Goal: Task Accomplishment & Management: Complete application form

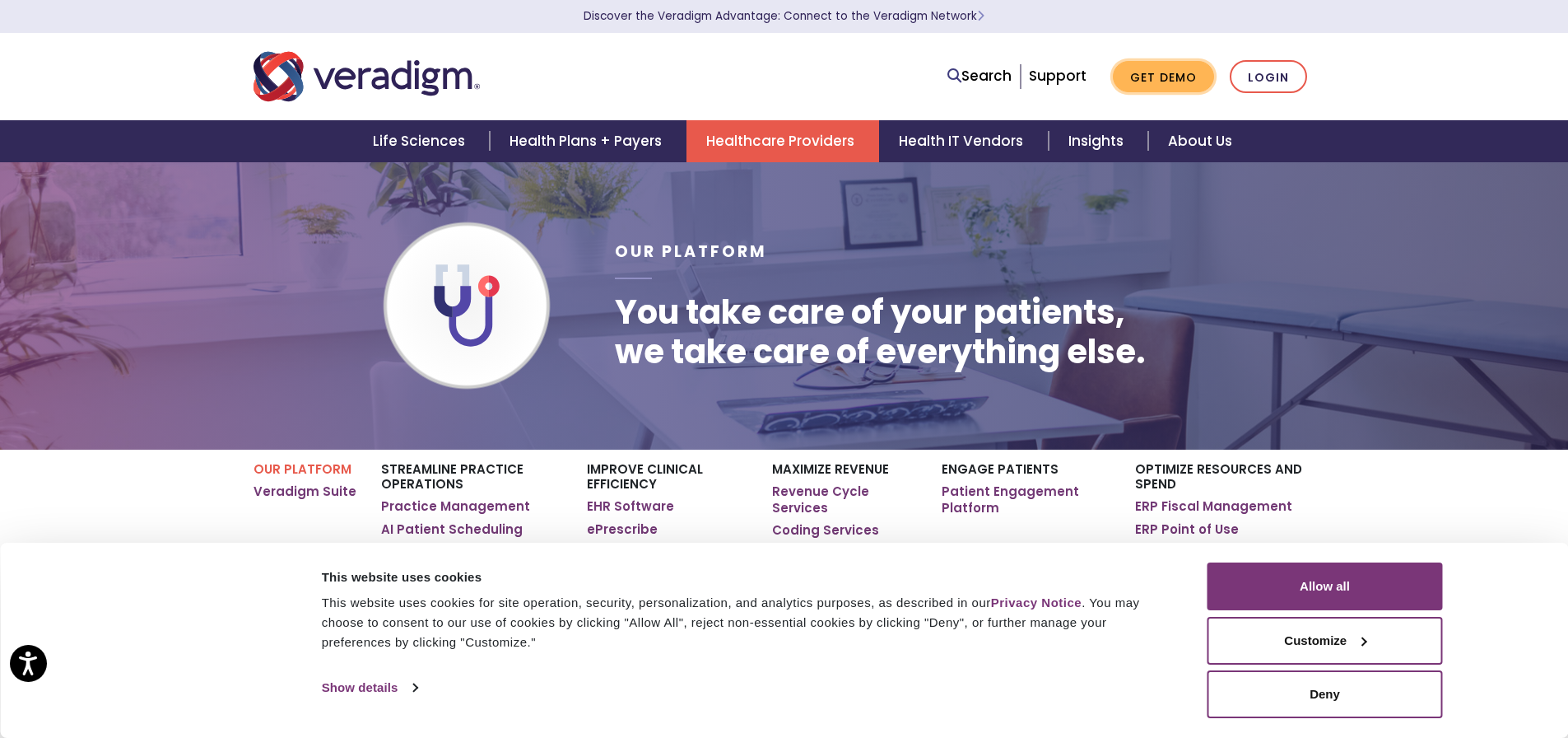
click at [1183, 73] on link "Get Demo" at bounding box center [1163, 77] width 101 height 32
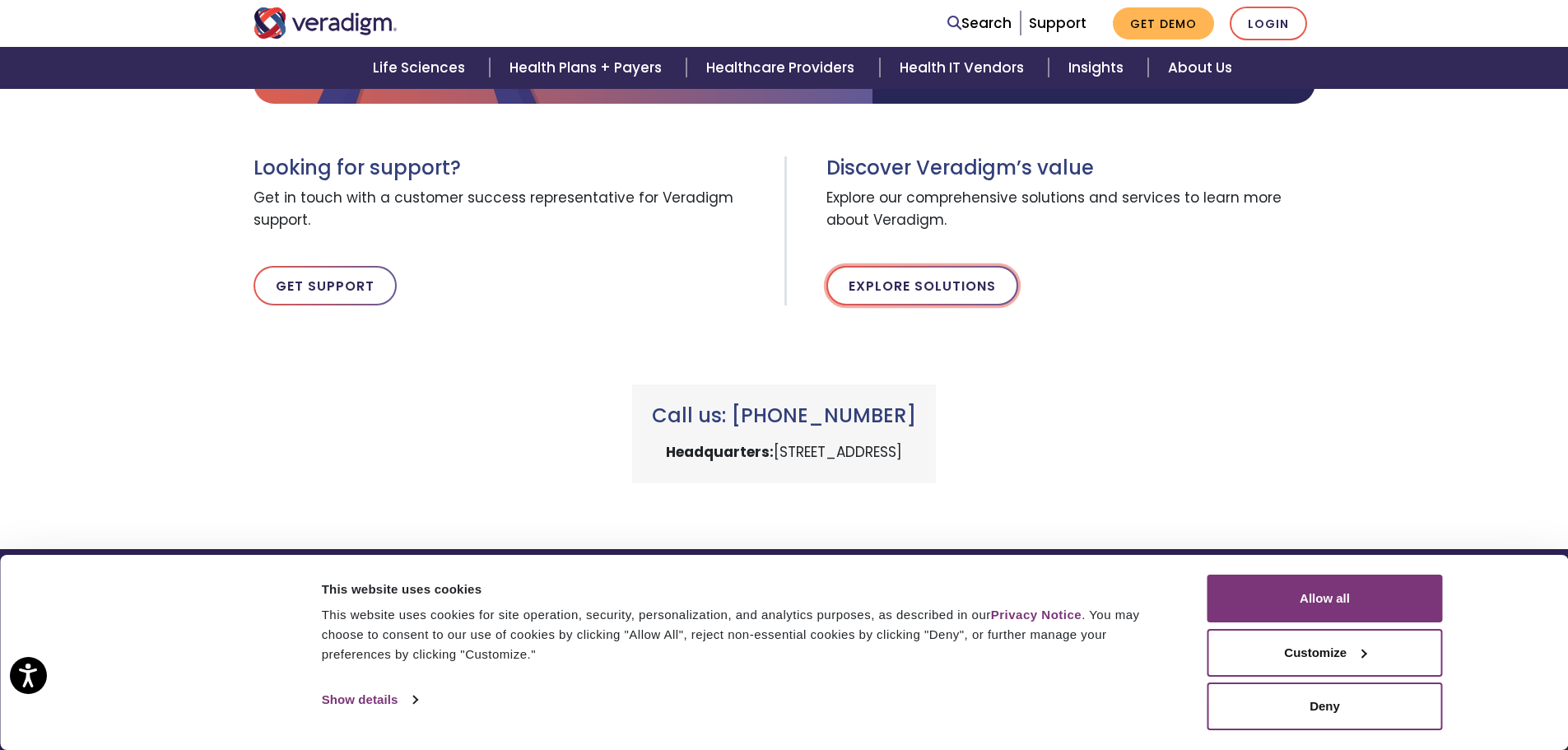
scroll to position [509, 0]
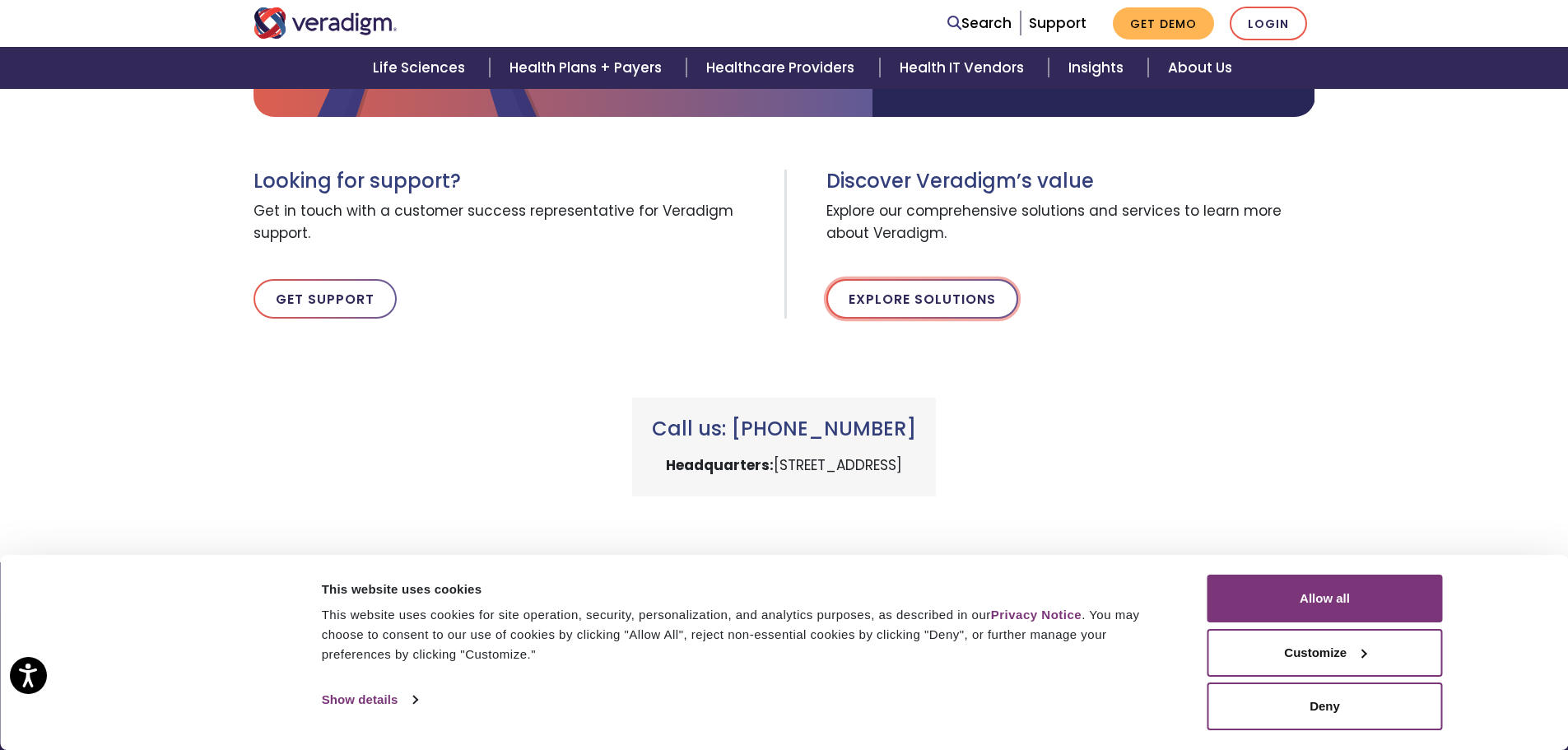
click at [925, 299] on link "Explore Solutions" at bounding box center [922, 298] width 191 height 39
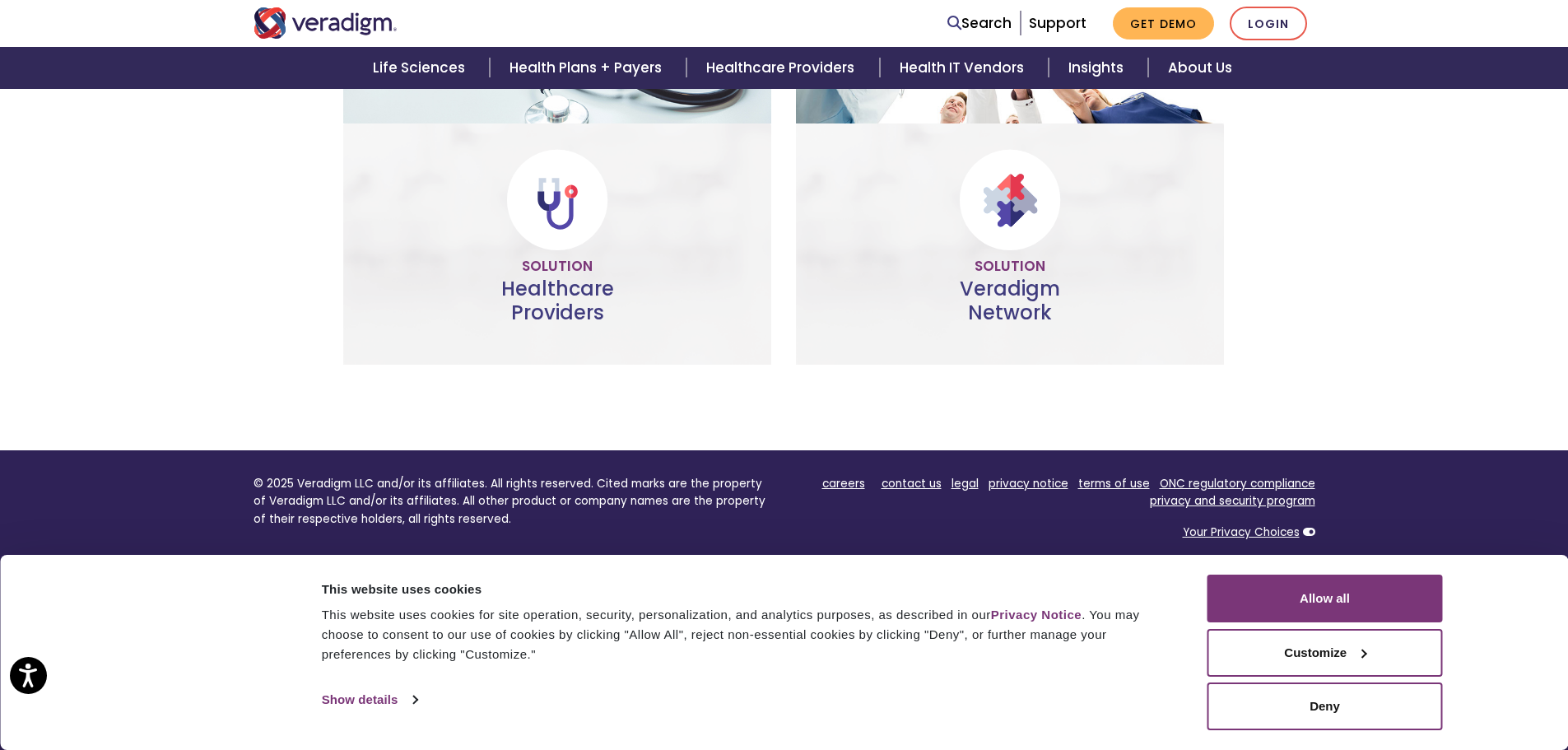
scroll to position [962, 0]
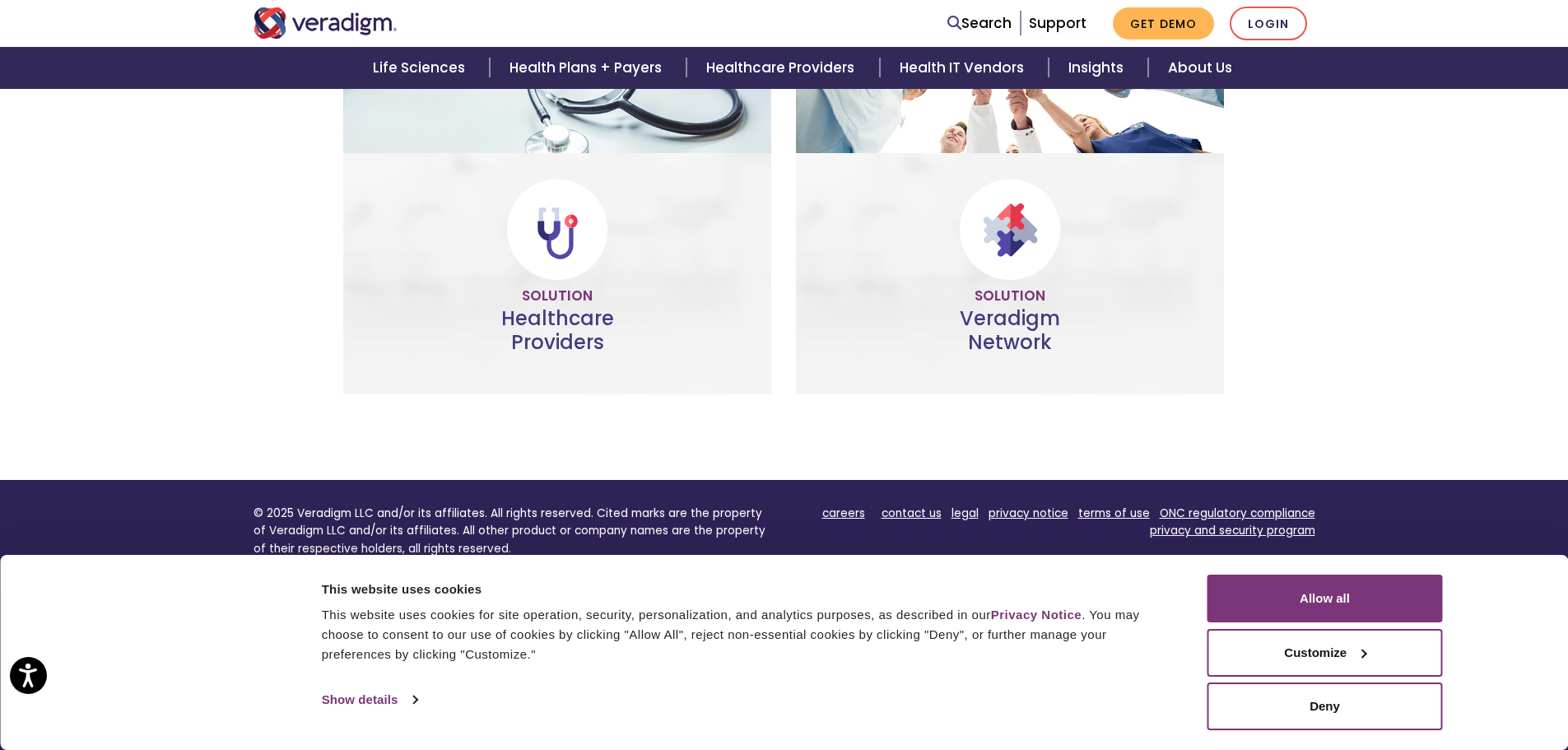
click at [545, 323] on link "Help more" at bounding box center [557, 327] width 119 height 38
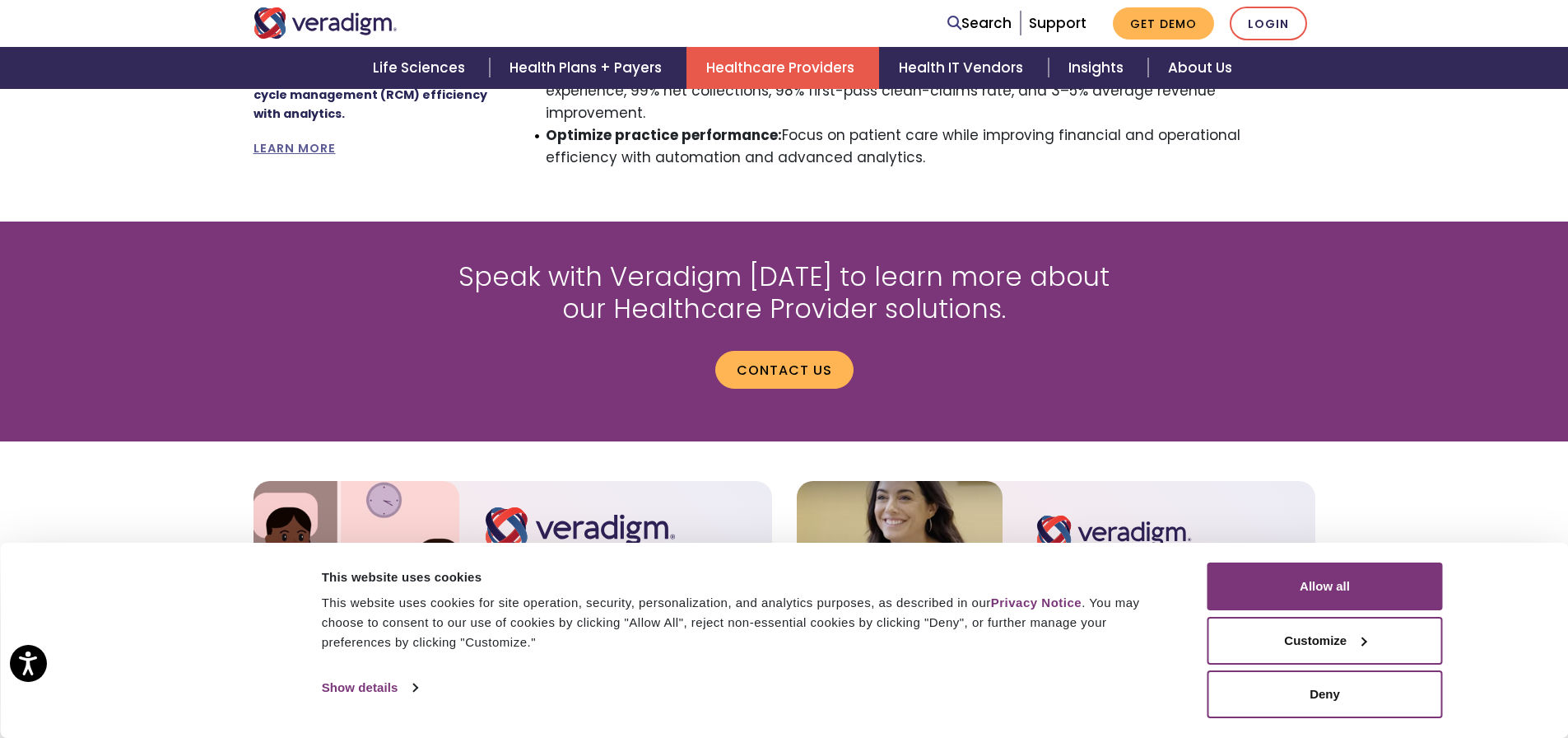
scroll to position [1812, 0]
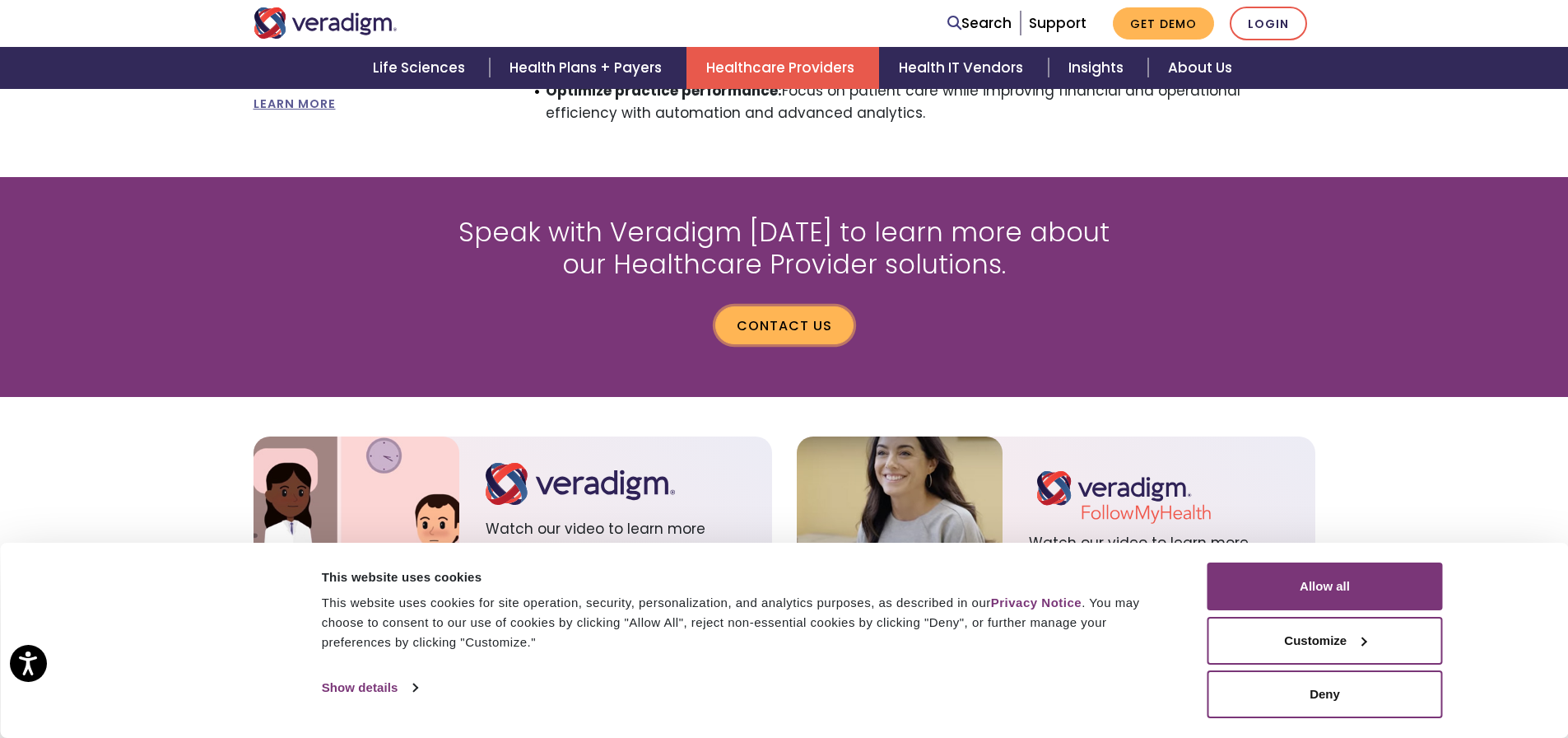
click at [772, 306] on link "Contact us" at bounding box center [784, 325] width 139 height 38
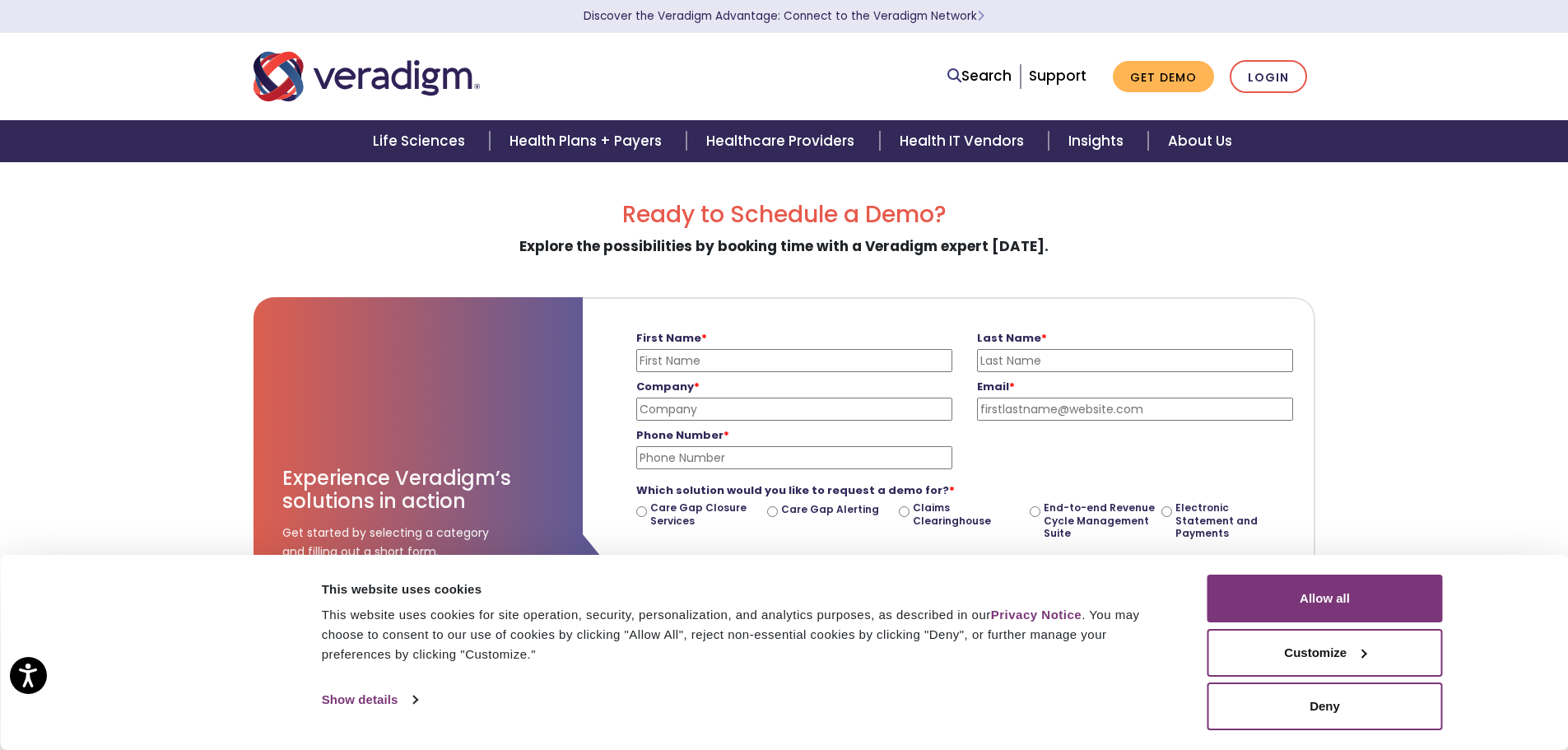
click at [744, 359] on input "First Name *" at bounding box center [795, 360] width 316 height 23
type input "[PERSON_NAME]"
type input "Complete Children's Health"
type input "[PERSON_NAME][EMAIL_ADDRESS][PERSON_NAME][DOMAIN_NAME]"
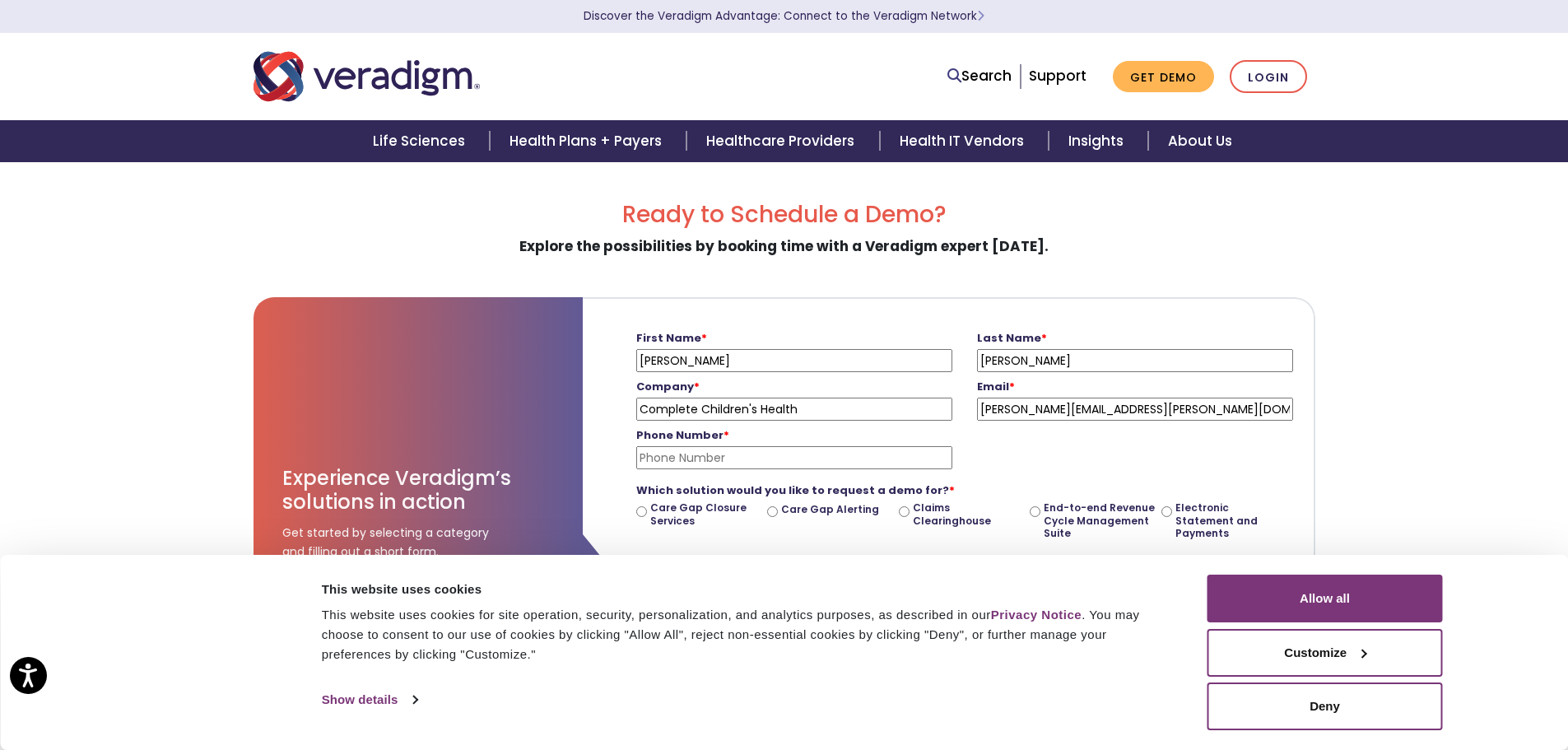
type input "4023276001"
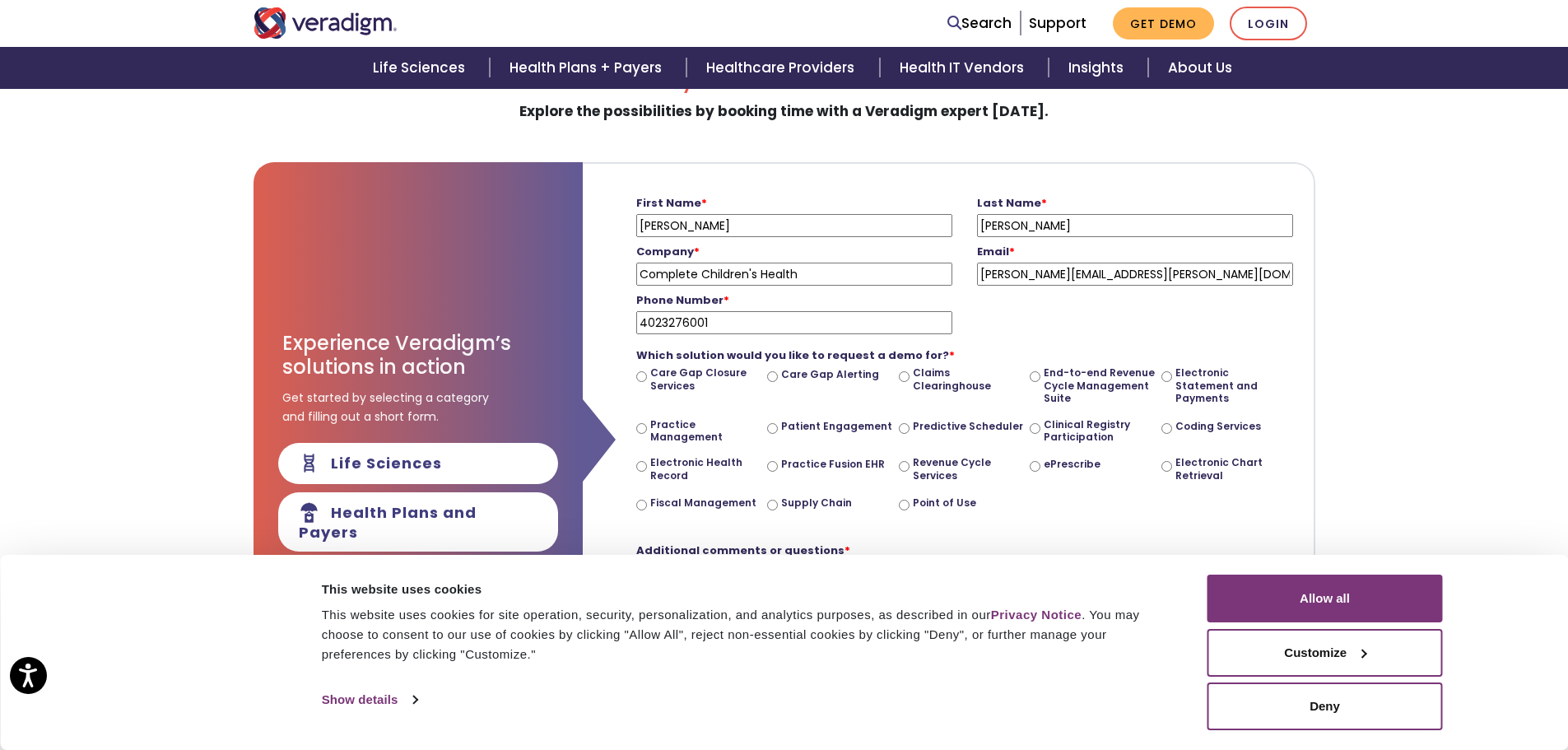
scroll to position [165, 0]
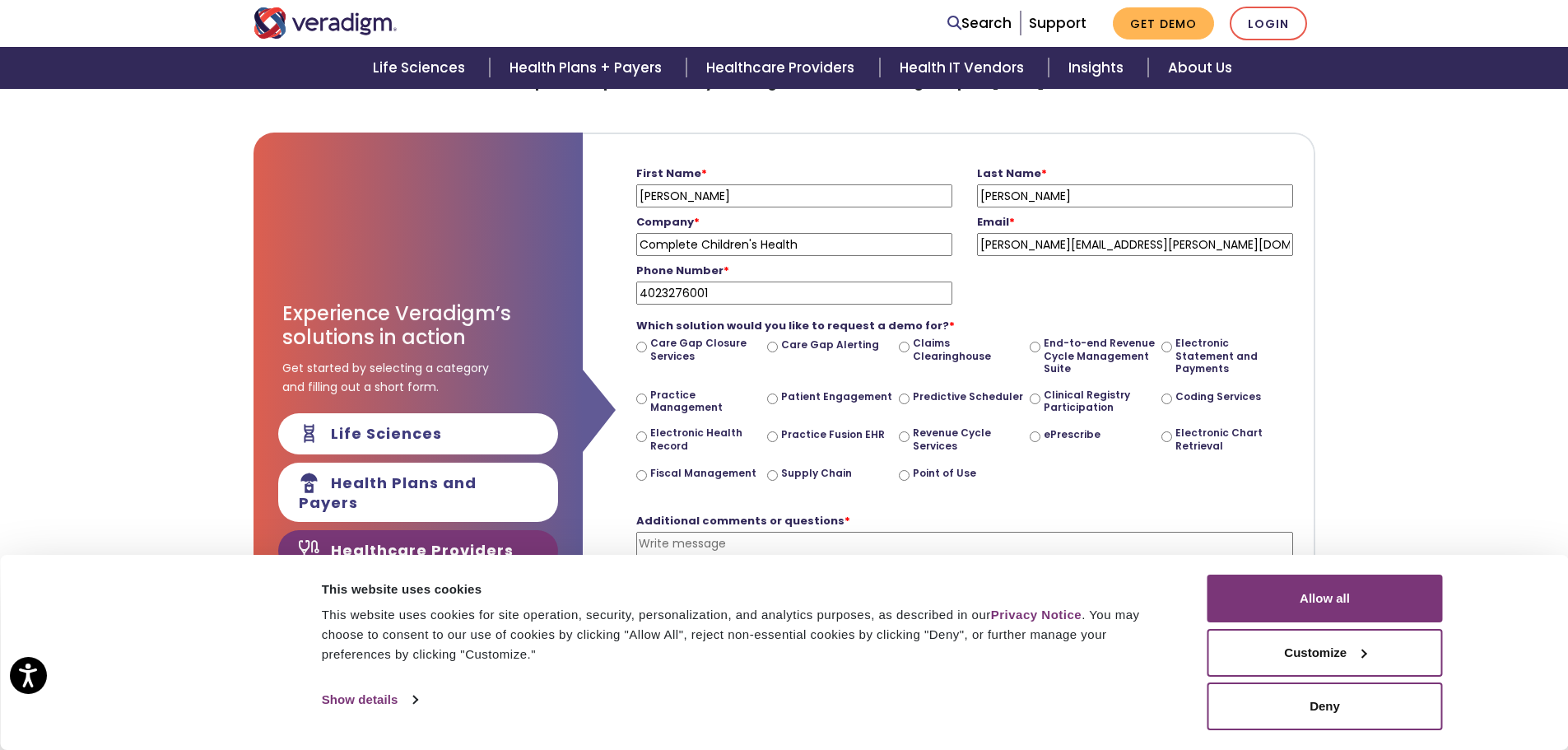
click at [647, 435] on input "Electronic Health Record" at bounding box center [641, 436] width 11 height 11
radio input "true"
click at [643, 398] on input "Practice Management" at bounding box center [641, 399] width 11 height 11
radio input "true"
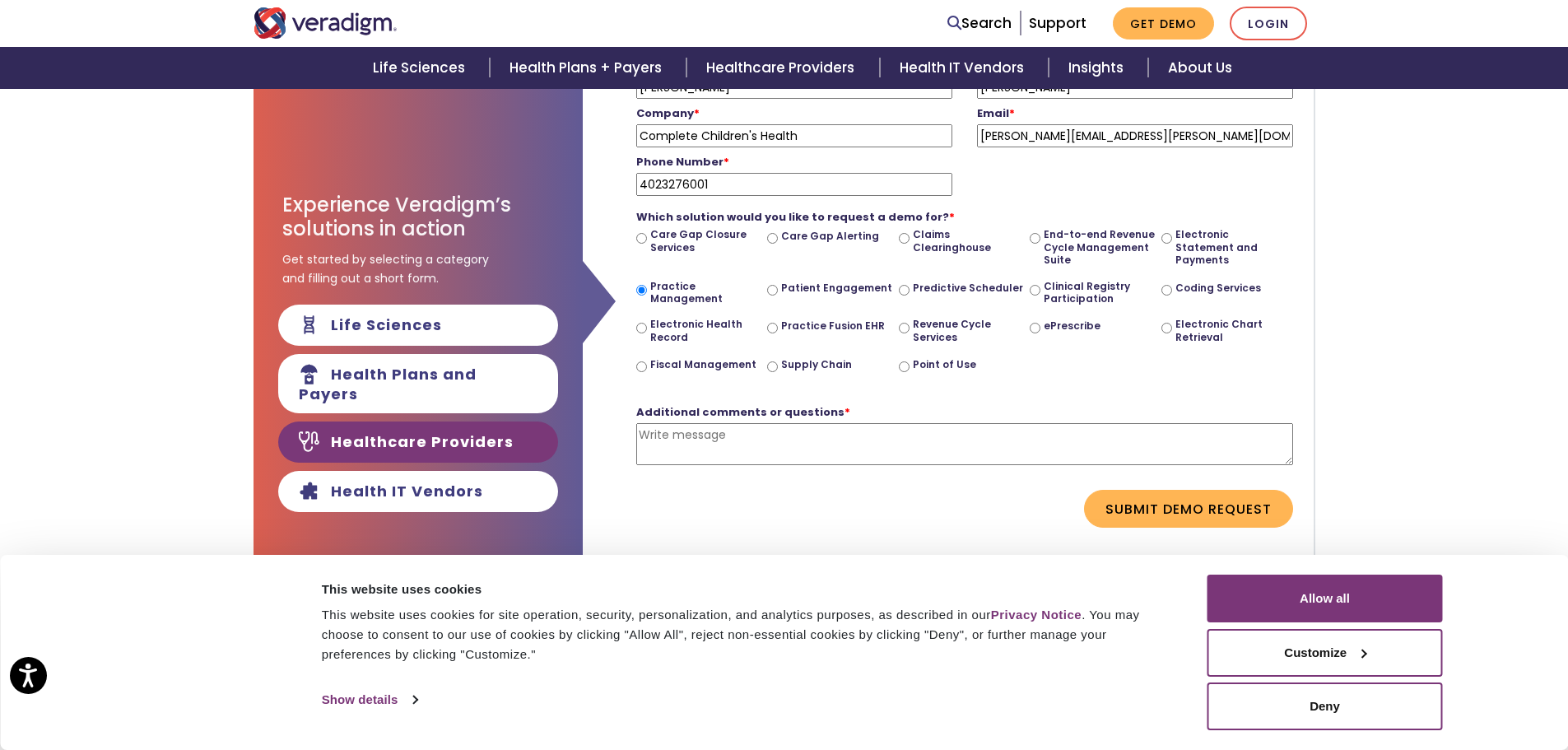
scroll to position [329, 0]
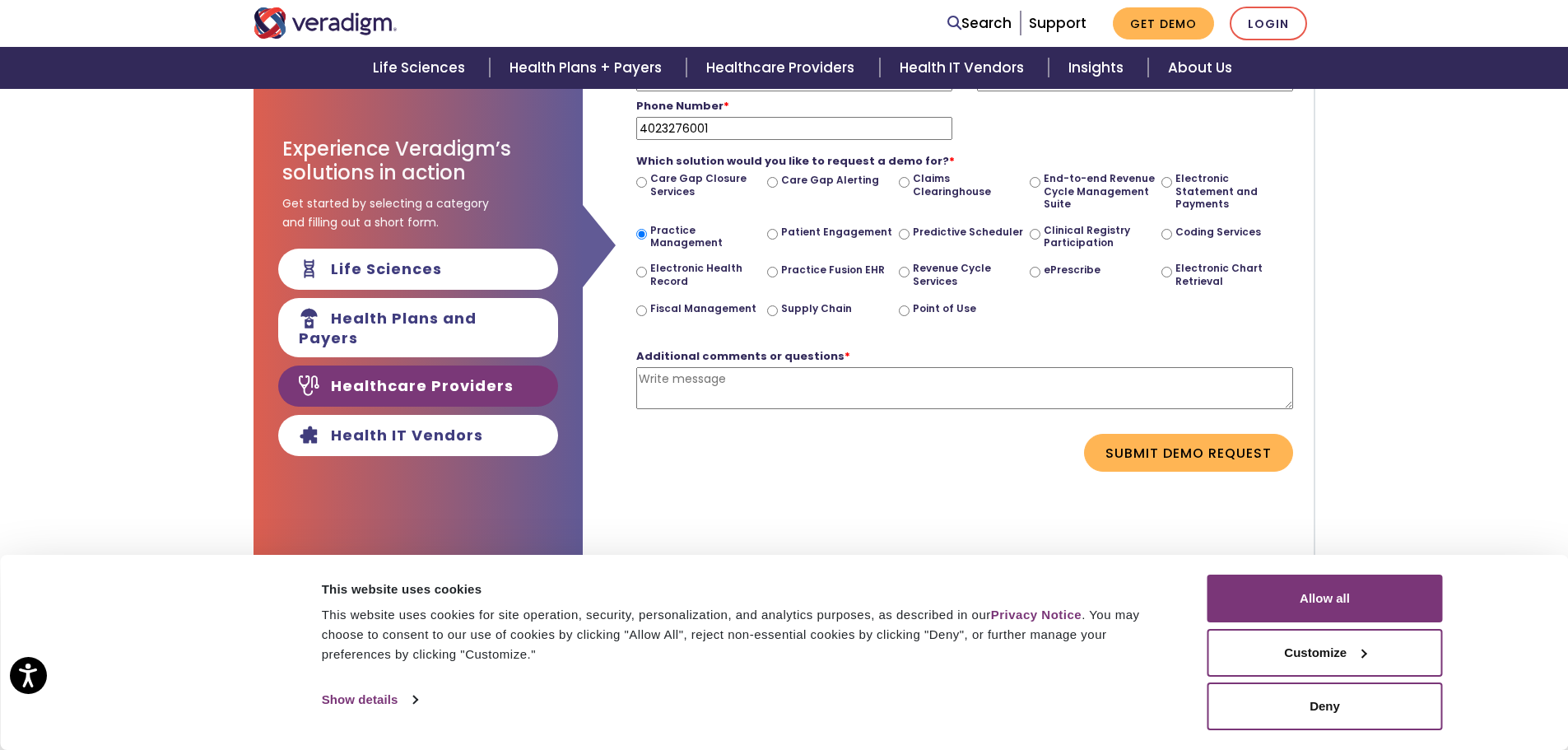
click at [760, 377] on textarea "Additional comments or questions *" at bounding box center [965, 388] width 657 height 42
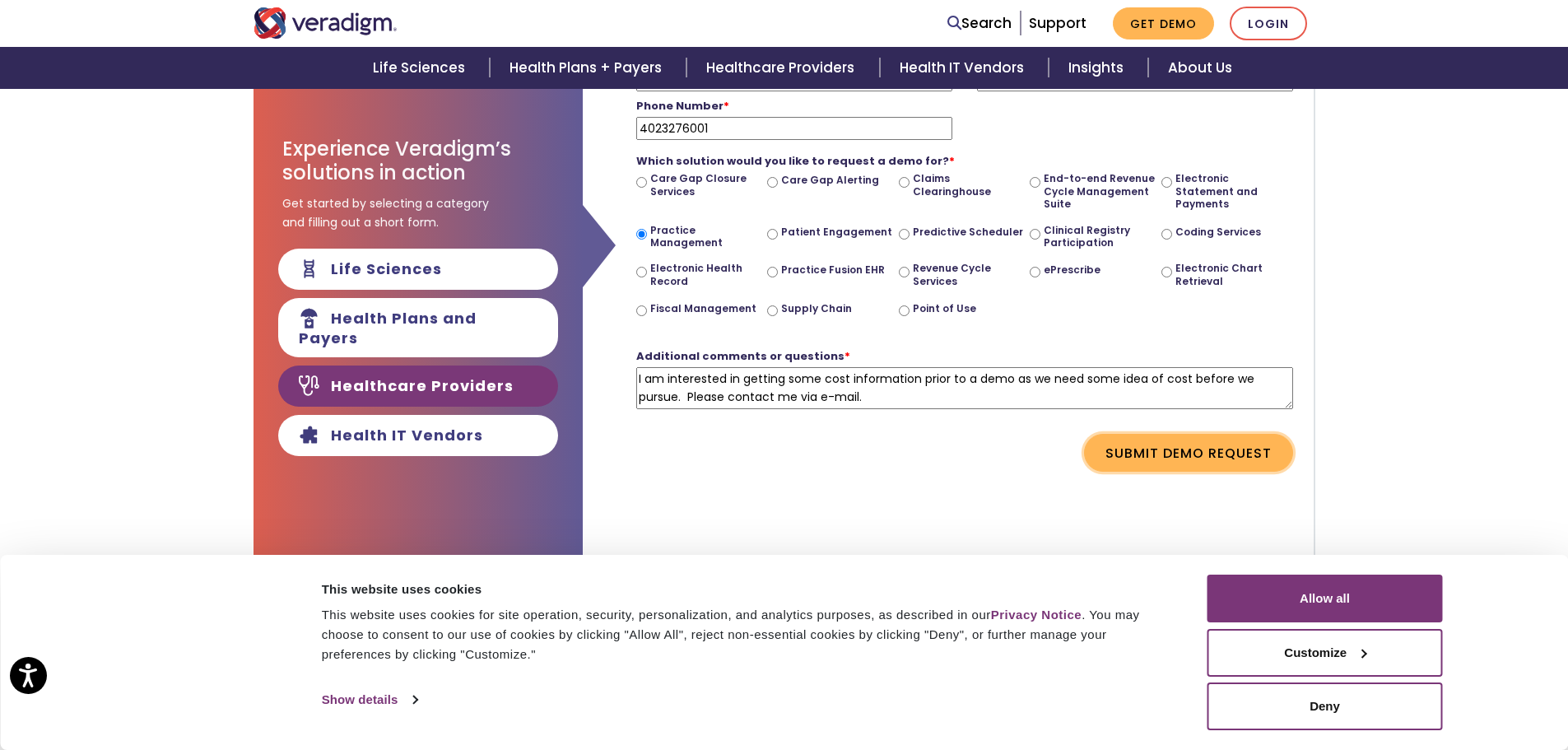
type textarea "I am interested in getting some cost information prior to a demo as we need som…"
click at [1173, 455] on button "Submit Demo Request" at bounding box center [1189, 452] width 209 height 38
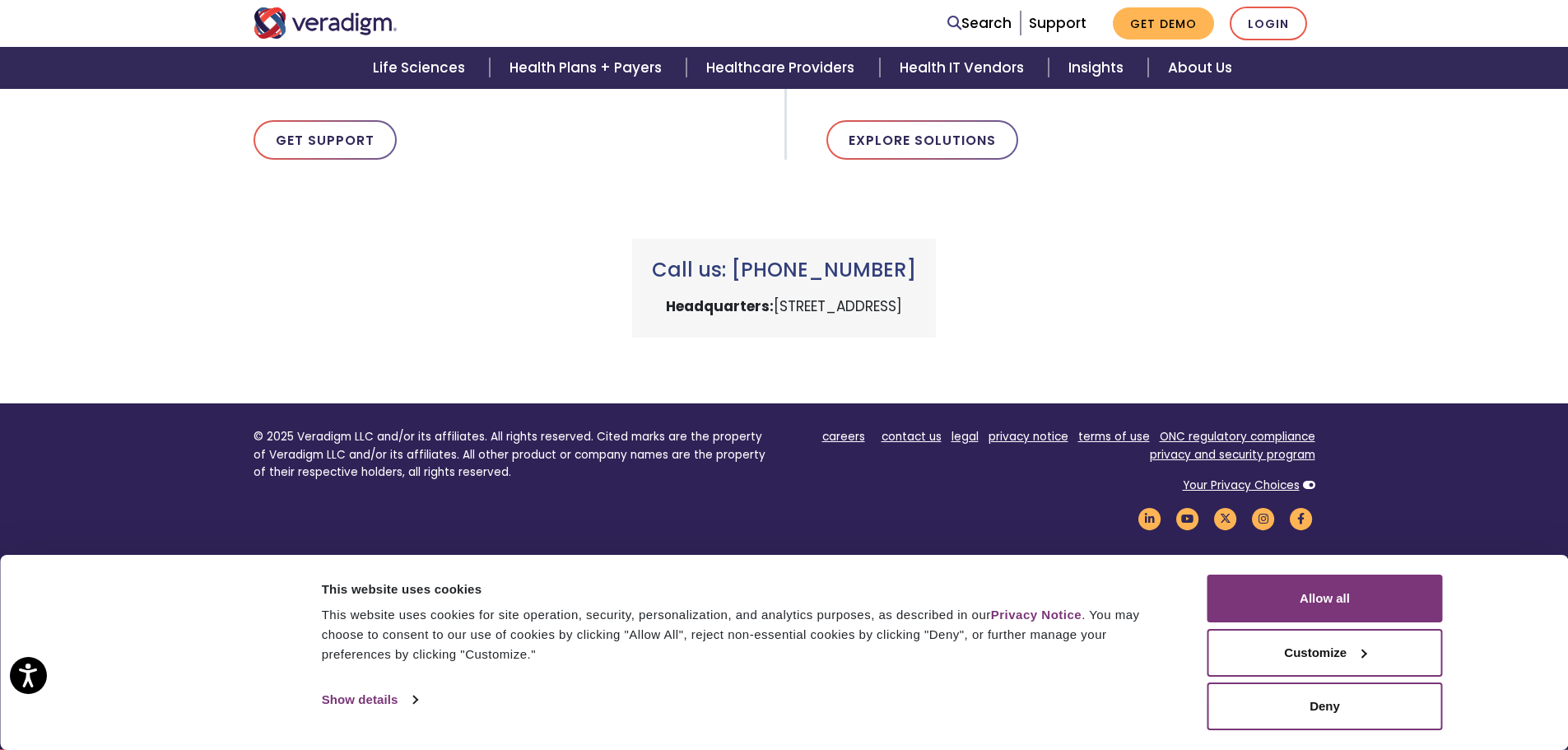
scroll to position [344, 0]
